Goal: Transaction & Acquisition: Purchase product/service

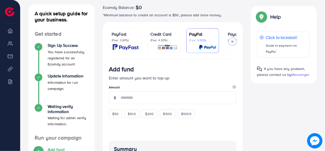
scroll to position [60, 0]
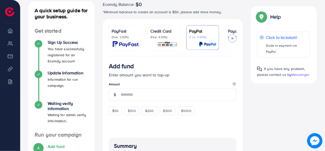
drag, startPoint x: 326, startPoint y: 77, endPoint x: 326, endPoint y: 88, distance: 10.9
click at [325, 88] on html "Add fund Help Center Contact Support Term and policy About Us SkinEra official …" at bounding box center [162, 15] width 325 height 151
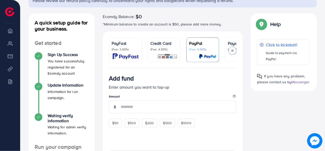
scroll to position [46, 0]
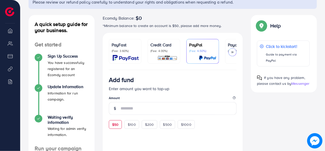
click at [116, 125] on span "$50" at bounding box center [115, 124] width 6 height 5
type input "**"
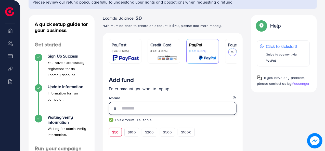
click at [141, 115] on input "**" at bounding box center [178, 108] width 116 height 13
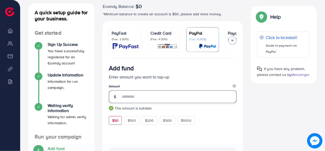
scroll to position [54, 0]
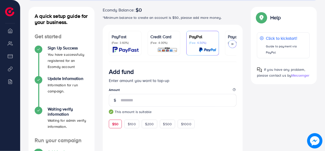
click at [134, 44] on p "(Fee: 3.60%)" at bounding box center [124, 43] width 27 height 4
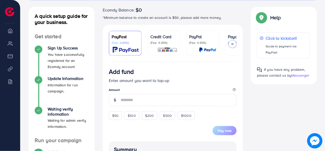
click at [172, 49] on img at bounding box center [167, 50] width 20 height 6
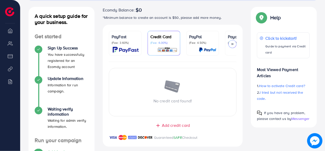
click at [134, 47] on img at bounding box center [126, 50] width 26 height 6
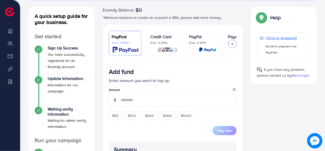
click at [230, 46] on icon at bounding box center [232, 44] width 4 height 4
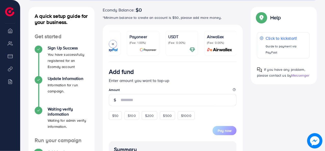
click at [113, 45] on icon at bounding box center [113, 44] width 4 height 4
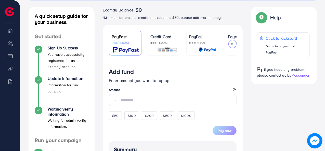
click at [171, 44] on p "(Fee: 4.00%)" at bounding box center [163, 43] width 27 height 4
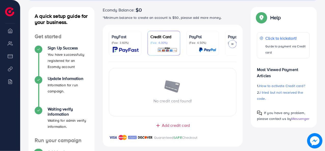
click at [155, 92] on div "No credit card found!" at bounding box center [172, 91] width 127 height 23
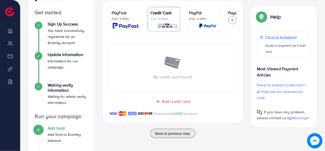
scroll to position [61, 0]
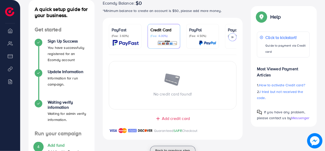
click at [171, 150] on span "Back to previous step" at bounding box center [172, 150] width 35 height 5
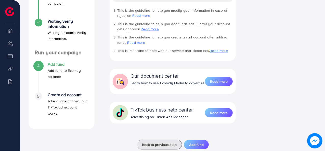
scroll to position [154, 0]
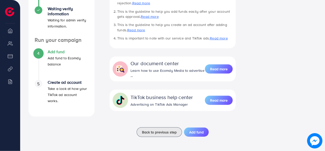
click at [42, 54] on div "4 Add fund Add fund to Ecomdy balance" at bounding box center [62, 58] width 54 height 18
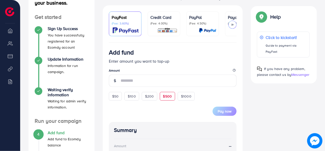
scroll to position [75, 0]
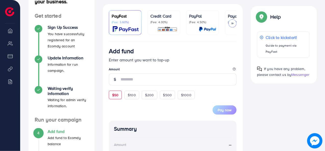
click at [114, 95] on span "$50" at bounding box center [115, 94] width 6 height 5
type input "**"
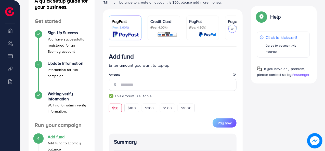
scroll to position [68, 0]
